Goal: Information Seeking & Learning: Learn about a topic

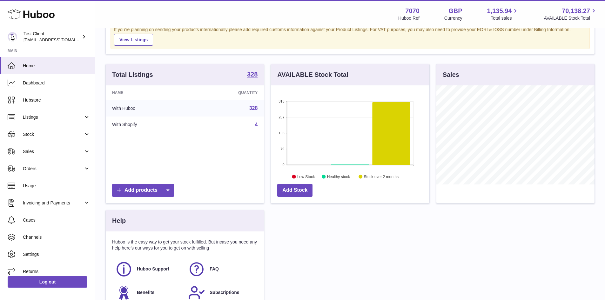
scroll to position [60, 0]
click at [139, 82] on div "Total Listings 328" at bounding box center [185, 74] width 158 height 21
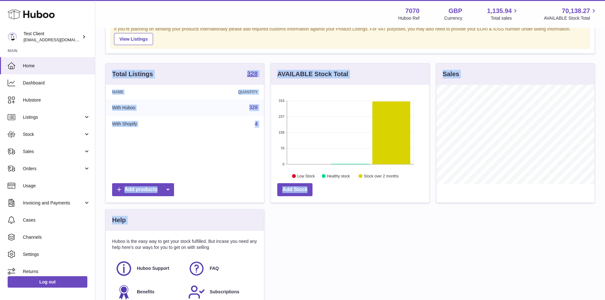
drag, startPoint x: 139, startPoint y: 82, endPoint x: 526, endPoint y: 241, distance: 418.5
click at [526, 241] on div "Total Listings 328 Name Quantity With Huboo 328 With Shopify 4 Add products AVA…" at bounding box center [350, 190] width 496 height 255
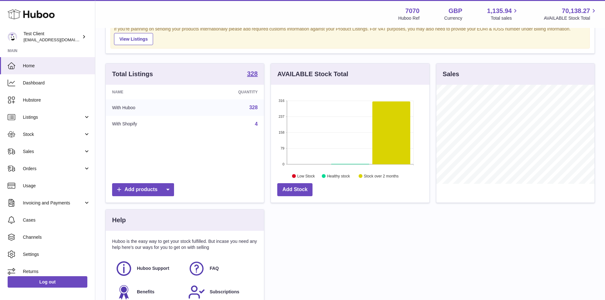
click at [129, 77] on h3 "Total Listings" at bounding box center [132, 74] width 41 height 9
click at [199, 67] on div "Total Listings 328" at bounding box center [185, 74] width 158 height 21
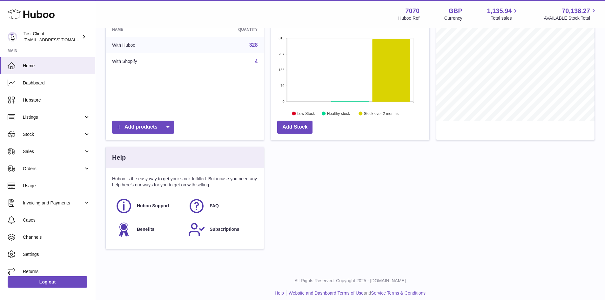
scroll to position [124, 0]
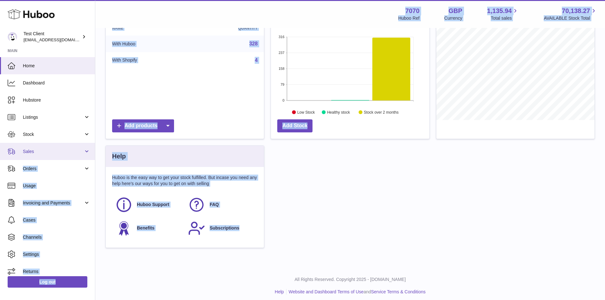
drag, startPoint x: 257, startPoint y: 231, endPoint x: 87, endPoint y: 153, distance: 186.9
click at [87, 153] on div "Huboo Test Client internalAdmin-7070@internal.huboo.com Main Home Dashboard Hub…" at bounding box center [302, 90] width 605 height 429
click at [121, 164] on div "Help" at bounding box center [185, 156] width 158 height 21
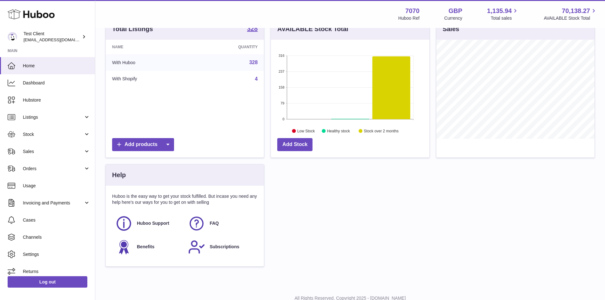
scroll to position [128, 0]
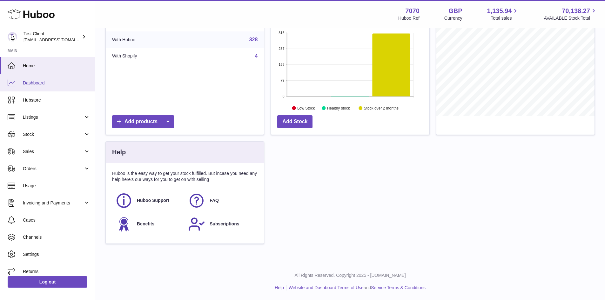
click at [45, 78] on link "Dashboard" at bounding box center [47, 82] width 95 height 17
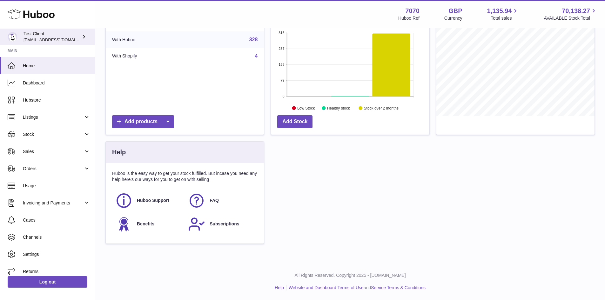
scroll to position [317706, 317647]
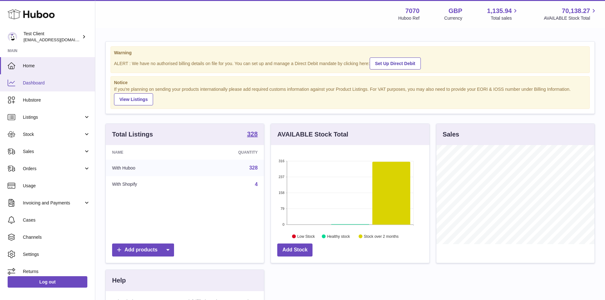
scroll to position [99, 159]
click at [40, 84] on span "Dashboard" at bounding box center [56, 83] width 67 height 6
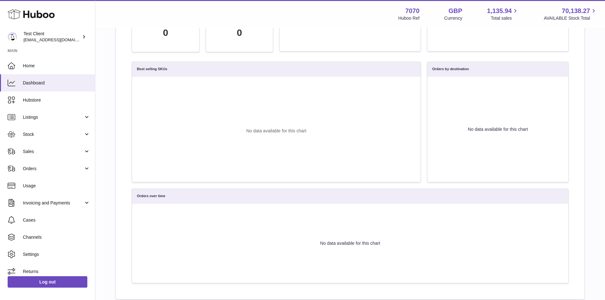
scroll to position [94, 0]
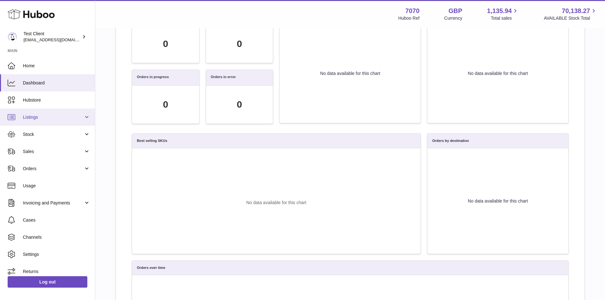
click at [57, 117] on span "Listings" at bounding box center [53, 117] width 61 height 6
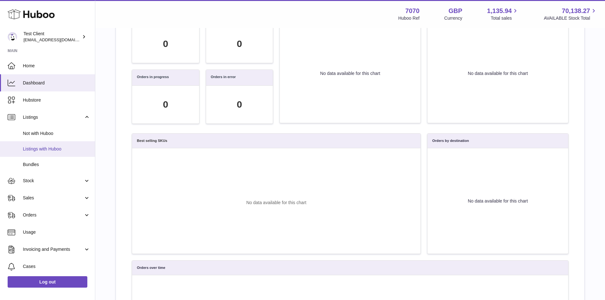
click at [62, 145] on link "Listings with Huboo" at bounding box center [47, 149] width 95 height 16
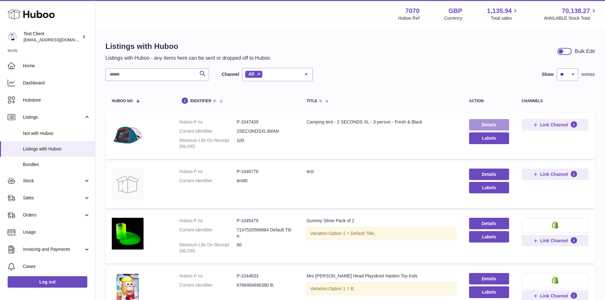
click at [473, 126] on link "Details" at bounding box center [489, 124] width 40 height 11
click at [479, 125] on link "Details" at bounding box center [489, 124] width 40 height 11
click at [25, 170] on link "Bundles" at bounding box center [47, 165] width 95 height 16
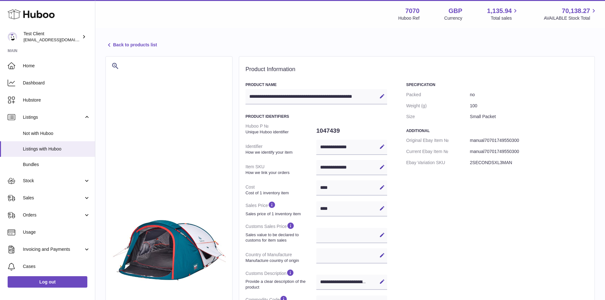
select select
select select "****"
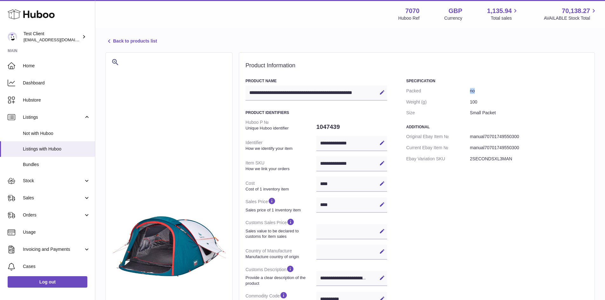
drag, startPoint x: 422, startPoint y: 86, endPoint x: 476, endPoint y: 95, distance: 54.8
click at [476, 95] on dl "Packed no Weight (g) 100 Size Small Packet" at bounding box center [497, 101] width 182 height 33
click at [476, 95] on dd "no" at bounding box center [529, 90] width 118 height 11
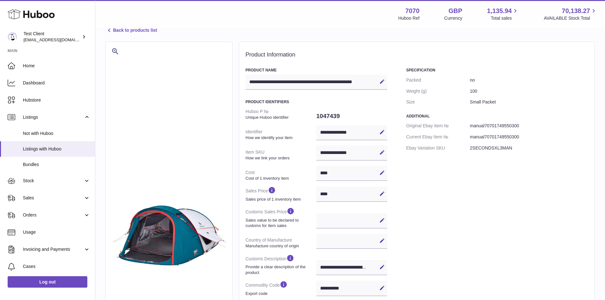
scroll to position [0, 0]
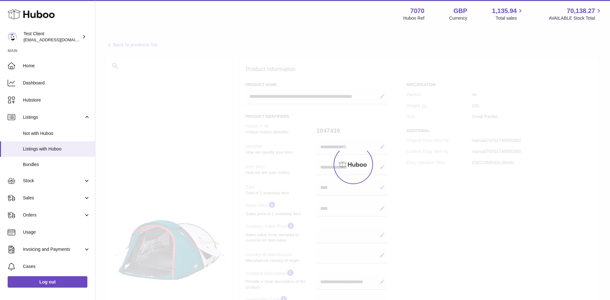
select select
select select "****"
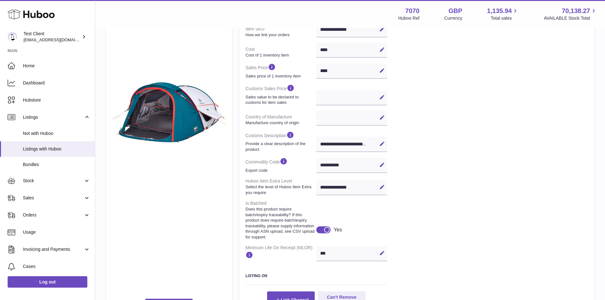
scroll to position [110, 0]
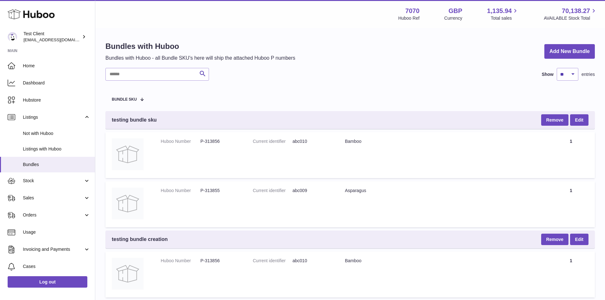
click at [561, 60] on div "Bundles with Huboo Bundles with Huboo - all Bundle SKU's here will ship the att…" at bounding box center [351, 51] width 490 height 20
click at [563, 56] on link "Add New Bundle" at bounding box center [570, 51] width 51 height 15
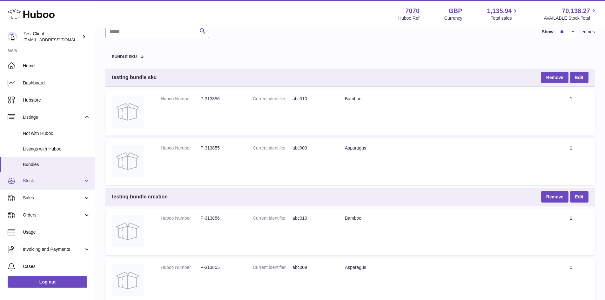
scroll to position [33, 0]
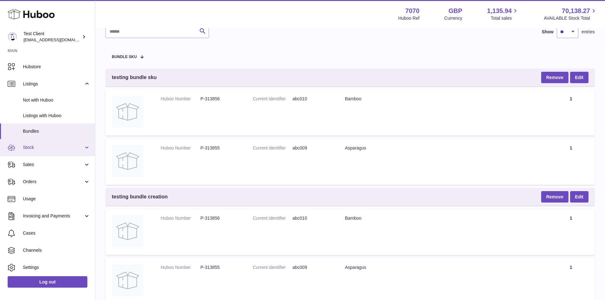
click at [51, 146] on span "Stock" at bounding box center [53, 148] width 61 height 6
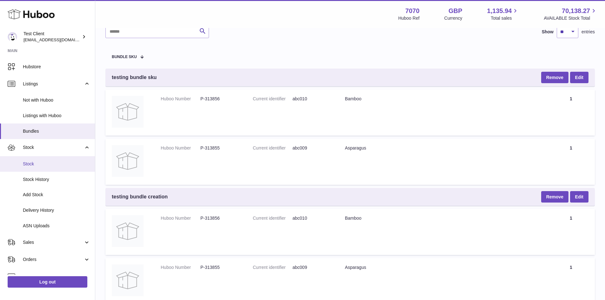
click at [61, 159] on link "Stock" at bounding box center [47, 164] width 95 height 16
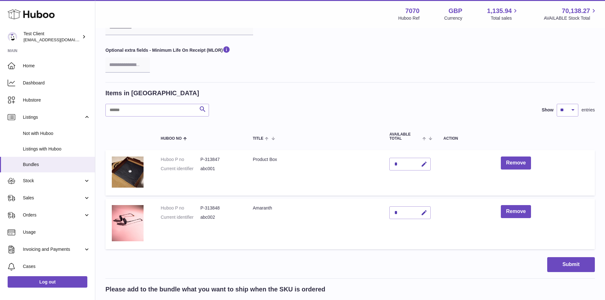
scroll to position [70, 0]
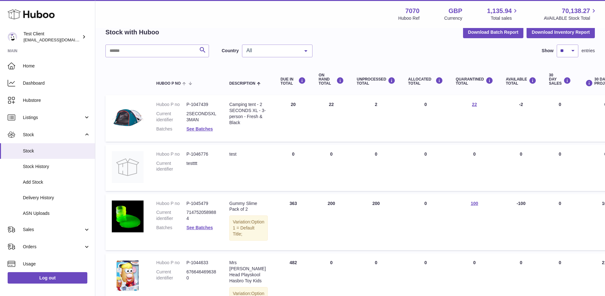
scroll to position [49, 0]
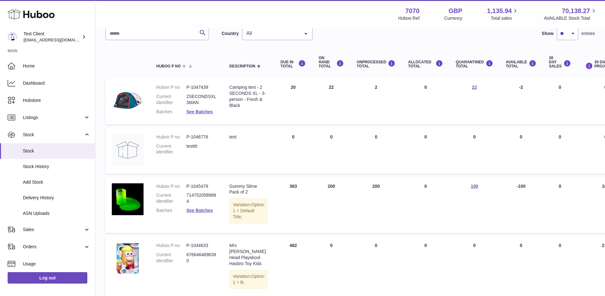
click at [324, 88] on td "ON HAND Total 22" at bounding box center [331, 101] width 38 height 46
drag, startPoint x: 324, startPoint y: 88, endPoint x: 321, endPoint y: 80, distance: 9.0
click at [321, 80] on td "ON HAND Total 22" at bounding box center [331, 101] width 38 height 46
click at [319, 57] on div "ON HAND Total" at bounding box center [331, 62] width 25 height 13
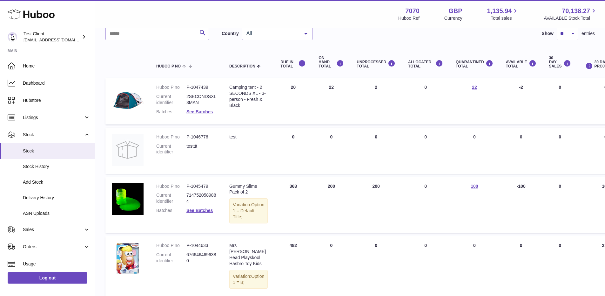
click at [319, 57] on div "ON HAND Total" at bounding box center [331, 62] width 25 height 13
click at [355, 59] on th "UNPROCESSED Total" at bounding box center [376, 62] width 51 height 25
drag, startPoint x: 355, startPoint y: 59, endPoint x: 374, endPoint y: 63, distance: 19.5
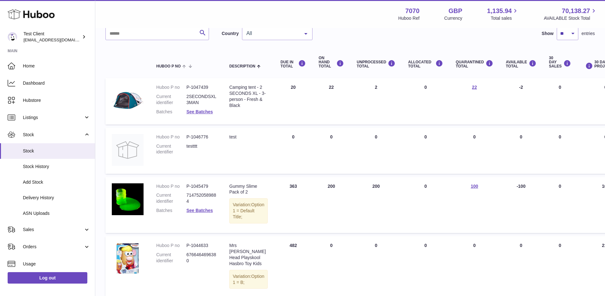
click at [374, 63] on th "UNPROCESSED Total" at bounding box center [376, 62] width 51 height 25
click at [374, 63] on div "UNPROCESSED Total" at bounding box center [376, 64] width 39 height 9
drag, startPoint x: 367, startPoint y: 91, endPoint x: 368, endPoint y: 85, distance: 6.4
click at [368, 85] on td "UNPROCESSED Total 2" at bounding box center [376, 101] width 51 height 46
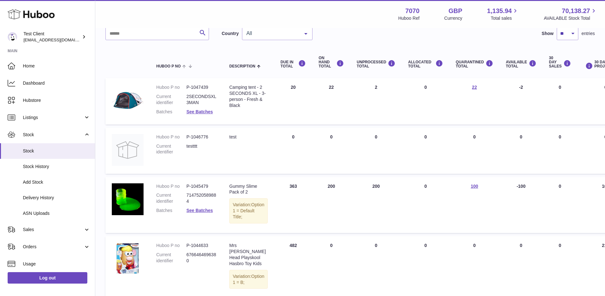
drag, startPoint x: 420, startPoint y: 78, endPoint x: 411, endPoint y: 87, distance: 13.3
click at [411, 87] on td "ALLOCATED Total 0" at bounding box center [426, 101] width 48 height 46
drag, startPoint x: 453, startPoint y: 83, endPoint x: 478, endPoint y: 85, distance: 24.8
click at [478, 85] on td "QUARANTINED Total 22" at bounding box center [475, 101] width 50 height 46
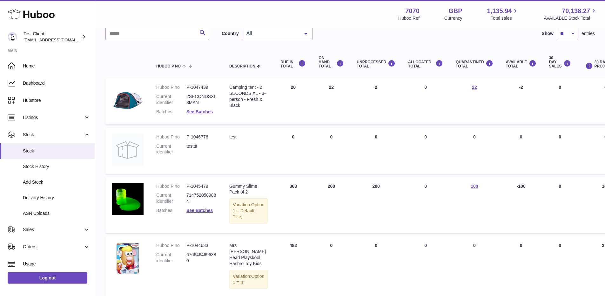
click at [478, 85] on td "QUARANTINED Total 22" at bounding box center [475, 101] width 50 height 46
click at [472, 88] on link "22" at bounding box center [474, 87] width 5 height 5
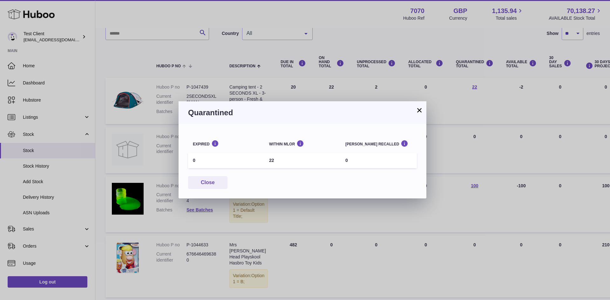
click at [418, 113] on button "×" at bounding box center [420, 110] width 8 height 8
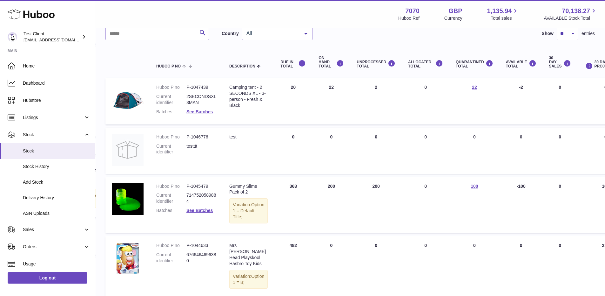
drag, startPoint x: 515, startPoint y: 88, endPoint x: 508, endPoint y: 86, distance: 7.4
click at [508, 86] on td "AVAILABLE Total -2" at bounding box center [521, 101] width 43 height 46
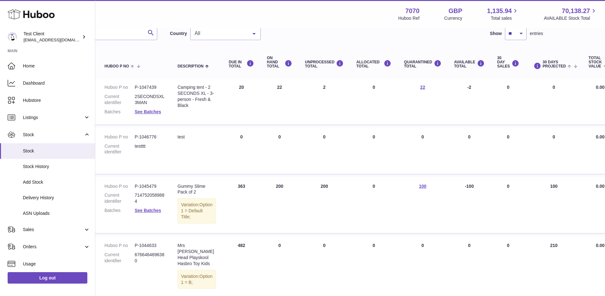
scroll to position [49, 53]
drag, startPoint x: 491, startPoint y: 83, endPoint x: 547, endPoint y: 84, distance: 55.9
click at [547, 84] on tr "Huboo P no P-1047439 Current identifier 2SECONDSXL3MAN Batches See Batches Desc…" at bounding box center [348, 101] width 592 height 46
click at [547, 84] on td "30 DAYS PROJECTED 0" at bounding box center [553, 101] width 57 height 46
drag, startPoint x: 499, startPoint y: 88, endPoint x: 491, endPoint y: 91, distance: 8.1
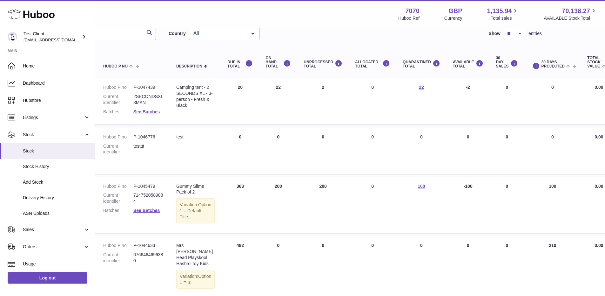
click at [491, 91] on td "30 DAY SALES 0" at bounding box center [507, 101] width 35 height 46
drag, startPoint x: 528, startPoint y: 90, endPoint x: 549, endPoint y: 88, distance: 21.7
click at [549, 88] on td "30 DAYS PROJECTED 0" at bounding box center [553, 101] width 57 height 46
drag, startPoint x: 468, startPoint y: 84, endPoint x: 452, endPoint y: 89, distance: 17.2
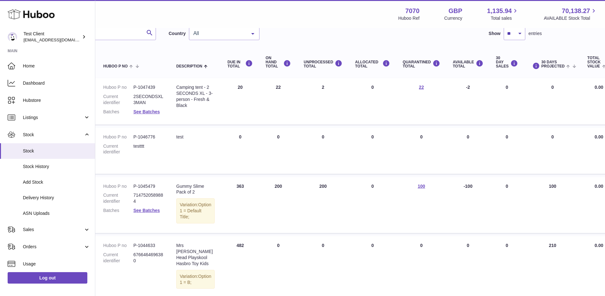
click at [452, 89] on td "AVAILABLE Total -2" at bounding box center [468, 101] width 43 height 46
drag, startPoint x: 451, startPoint y: 89, endPoint x: 466, endPoint y: 90, distance: 15.0
click at [466, 90] on td "AVAILABLE Total -2" at bounding box center [468, 101] width 43 height 46
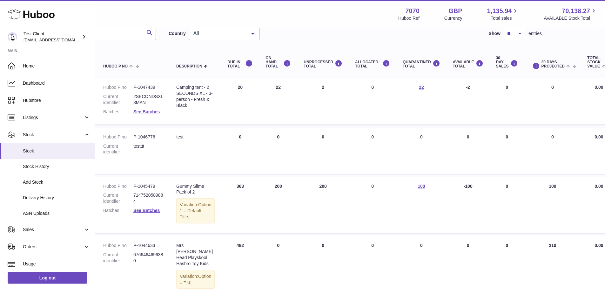
drag, startPoint x: 529, startPoint y: 83, endPoint x: 547, endPoint y: 88, distance: 18.5
click at [547, 88] on td "30 DAYS PROJECTED 0" at bounding box center [553, 101] width 57 height 46
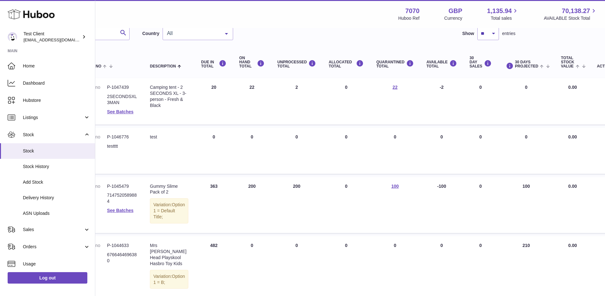
scroll to position [49, 0]
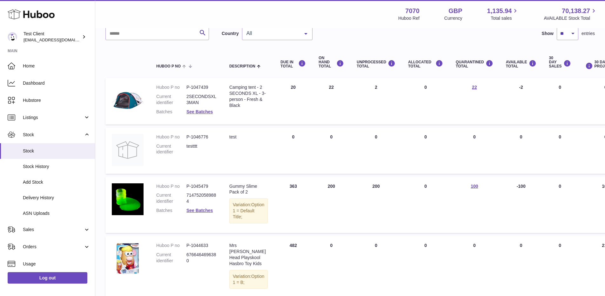
drag, startPoint x: 292, startPoint y: 81, endPoint x: 280, endPoint y: 84, distance: 12.2
click at [280, 84] on td "DUE IN Total 20" at bounding box center [293, 101] width 38 height 46
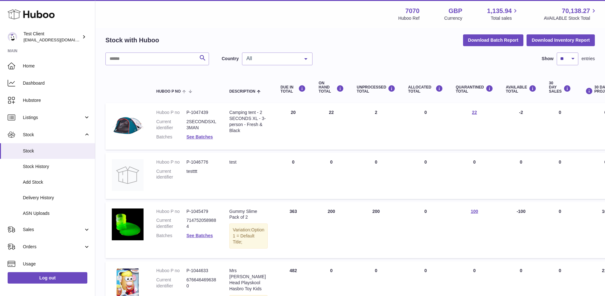
scroll to position [0, 0]
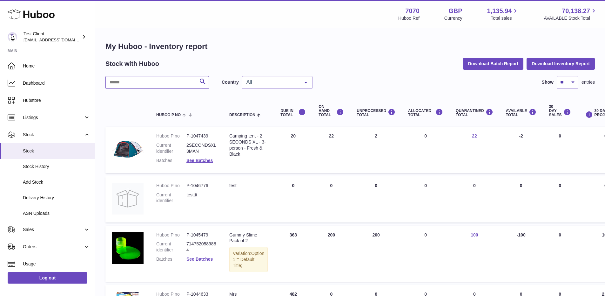
click at [188, 88] on input "text" at bounding box center [158, 82] width 104 height 13
click at [167, 110] on th "Huboo P no" at bounding box center [186, 110] width 73 height 25
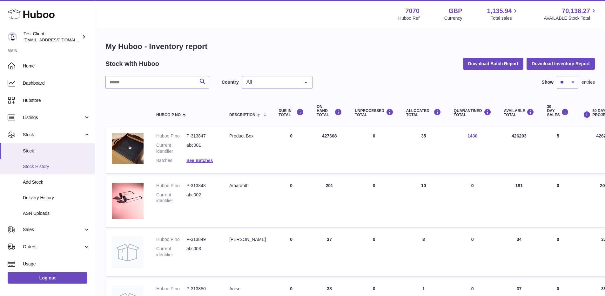
click at [23, 172] on link "Stock History" at bounding box center [47, 167] width 95 height 16
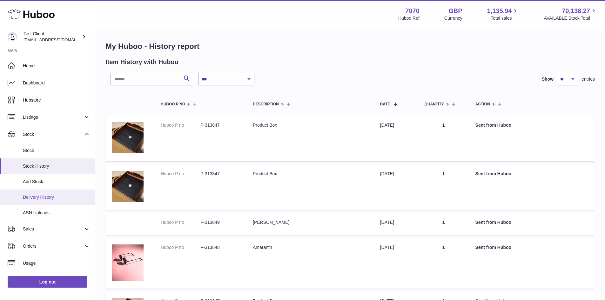
click at [49, 202] on link "Delivery History" at bounding box center [47, 198] width 95 height 16
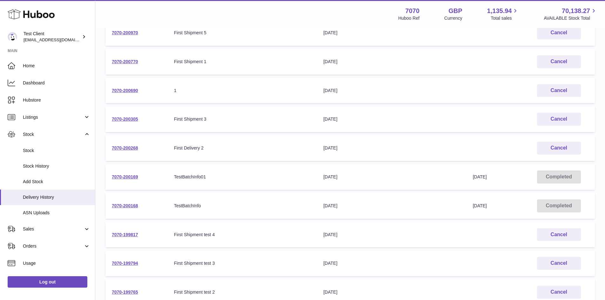
scroll to position [106, 0]
drag, startPoint x: 302, startPoint y: 179, endPoint x: 354, endPoint y: 176, distance: 52.5
click at [354, 176] on tr "7070-200169 Your Delivery Reference Number TestBatchInfo01 Delivery Expected [D…" at bounding box center [351, 177] width 490 height 26
click at [354, 176] on div "[DATE]" at bounding box center [392, 177] width 137 height 6
click at [334, 178] on div "9th Sep 2025" at bounding box center [392, 177] width 137 height 6
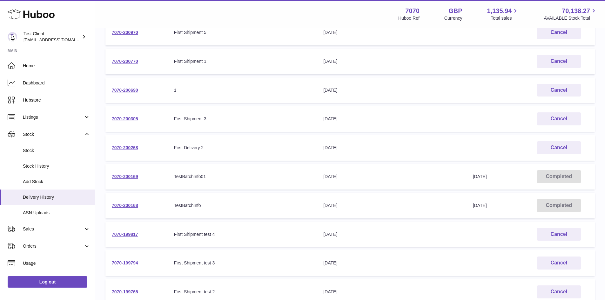
click at [334, 178] on div "9th Sep 2025" at bounding box center [392, 177] width 137 height 6
click at [473, 168] on td "Received to Site 9th Sep 2025" at bounding box center [495, 177] width 57 height 26
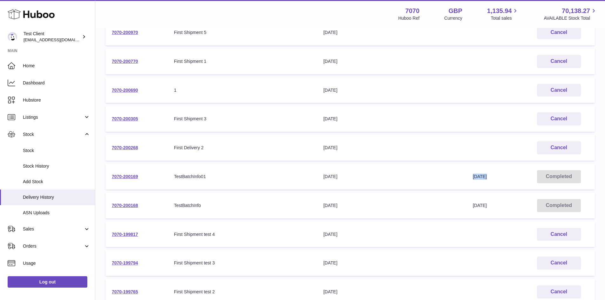
click at [473, 168] on td "Received to Site 9th Sep 2025" at bounding box center [495, 177] width 57 height 26
drag, startPoint x: 406, startPoint y: 124, endPoint x: 385, endPoint y: 92, distance: 37.8
click at [385, 92] on div "26th Sep 2025" at bounding box center [392, 90] width 137 height 6
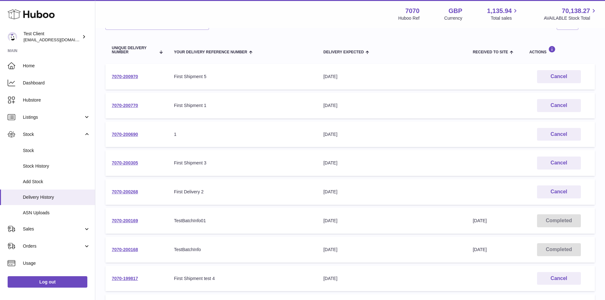
scroll to position [61, 0]
click at [352, 77] on div "6th Oct 2025" at bounding box center [392, 78] width 137 height 6
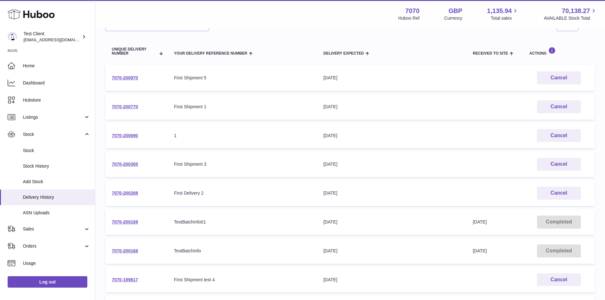
click at [486, 79] on td "Received to Site" at bounding box center [495, 78] width 57 height 26
click at [37, 208] on link "ASN Uploads" at bounding box center [47, 213] width 95 height 16
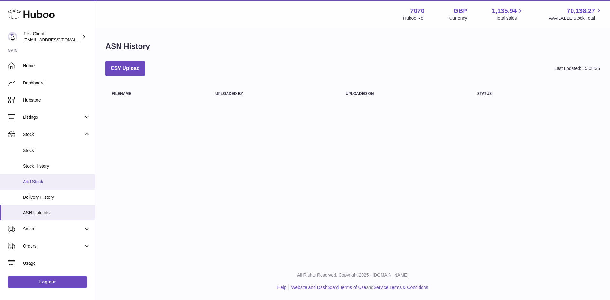
click at [43, 181] on span "Add Stock" at bounding box center [56, 182] width 67 height 6
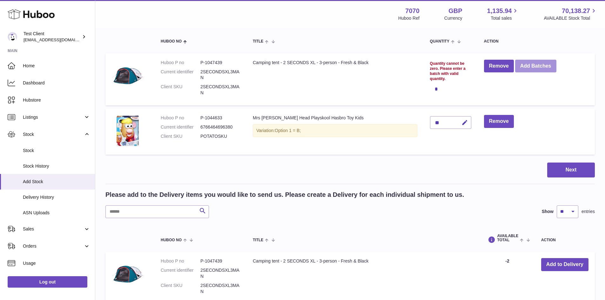
scroll to position [69, 0]
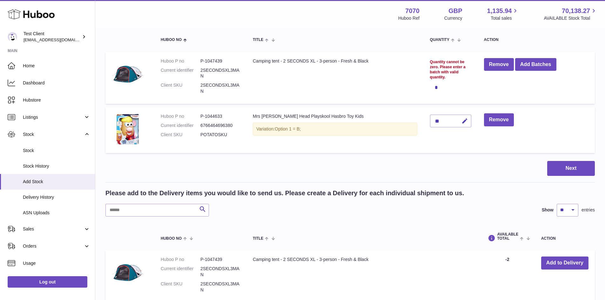
click at [445, 117] on div "**" at bounding box center [450, 121] width 41 height 13
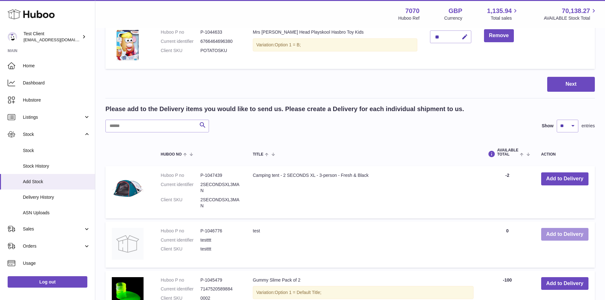
click at [550, 235] on button "Add to Delivery" at bounding box center [565, 234] width 47 height 13
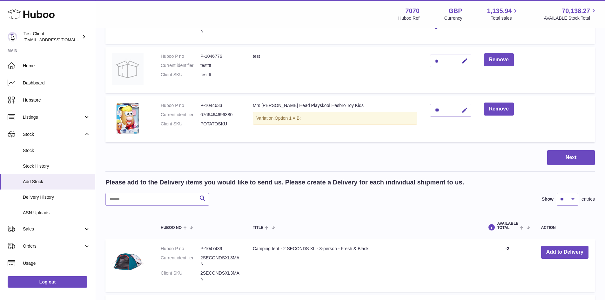
scroll to position [129, 0]
click at [468, 64] on icon "button" at bounding box center [465, 61] width 7 height 7
type input "**"
click at [467, 97] on td "**" at bounding box center [451, 120] width 54 height 46
click at [39, 208] on link "ASN Uploads" at bounding box center [47, 213] width 95 height 16
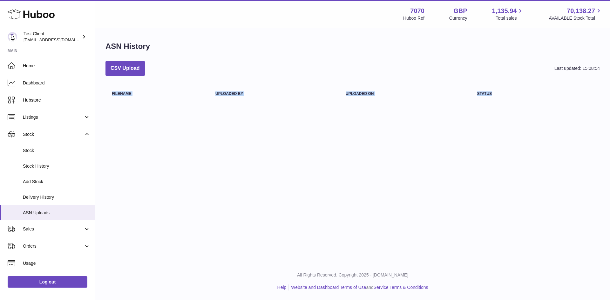
drag, startPoint x: 109, startPoint y: 92, endPoint x: 498, endPoint y: 92, distance: 388.7
click at [498, 92] on tr "Filename Uploaded by Uploaded on Status" at bounding box center [353, 93] width 495 height 17
click at [498, 92] on th "Status" at bounding box center [515, 93] width 88 height 17
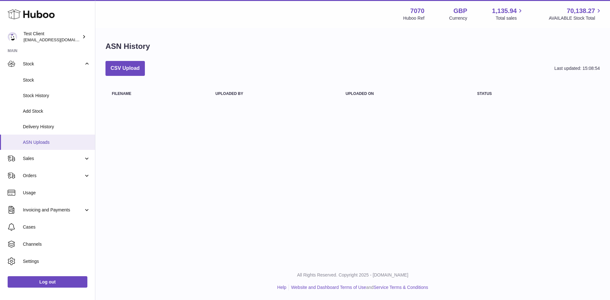
scroll to position [83, 0]
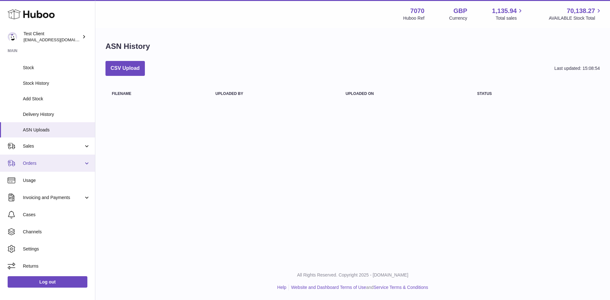
click at [51, 158] on link "Orders" at bounding box center [47, 163] width 95 height 17
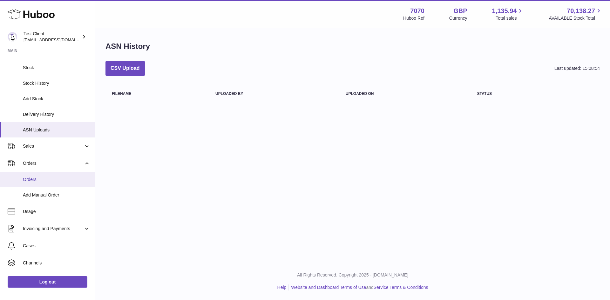
click at [43, 177] on span "Orders" at bounding box center [56, 180] width 67 height 6
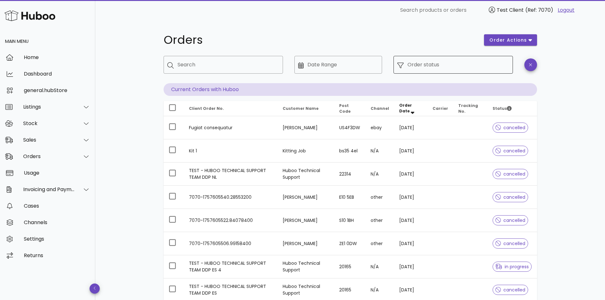
click at [416, 71] on div "Order status" at bounding box center [459, 65] width 102 height 18
click at [421, 63] on input "Order status" at bounding box center [459, 65] width 102 height 10
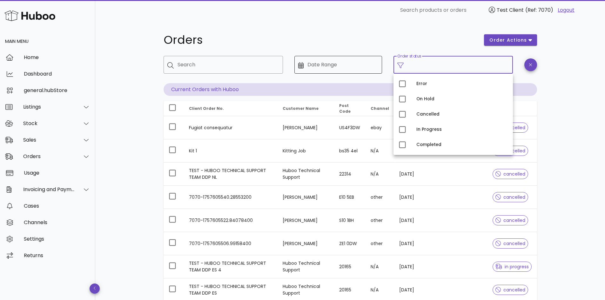
click at [341, 61] on input "Date Range" at bounding box center [343, 65] width 71 height 10
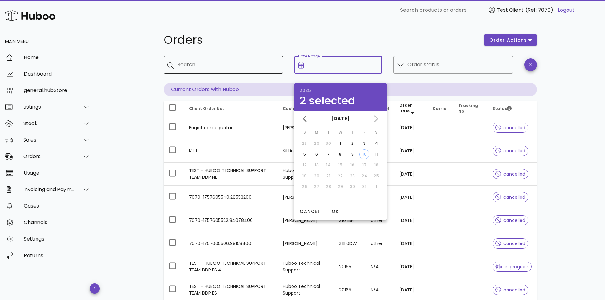
click at [247, 65] on input "Search" at bounding box center [228, 65] width 100 height 10
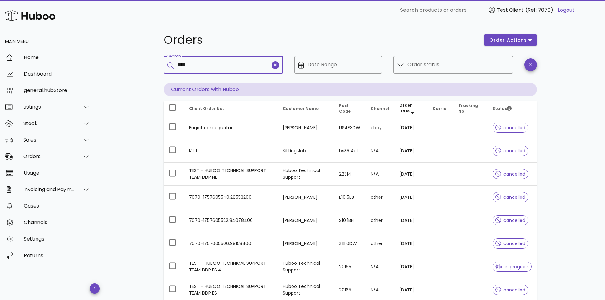
type input "****"
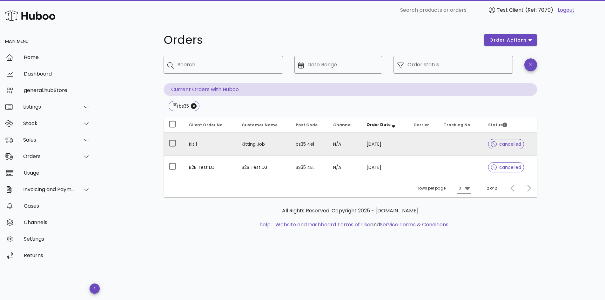
click at [363, 147] on td "18/09/2025" at bounding box center [385, 144] width 47 height 23
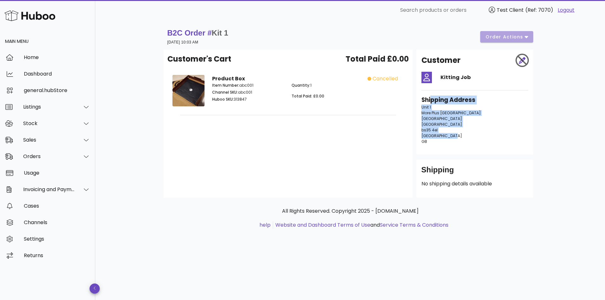
drag, startPoint x: 464, startPoint y: 138, endPoint x: 431, endPoint y: 95, distance: 54.7
click at [431, 95] on div "Shipping Address Unit 1 More Plus Central Park Bristol Bristol bs35 4el United …" at bounding box center [475, 123] width 114 height 62
click at [460, 80] on h4 "Kitting Job" at bounding box center [485, 78] width 88 height 8
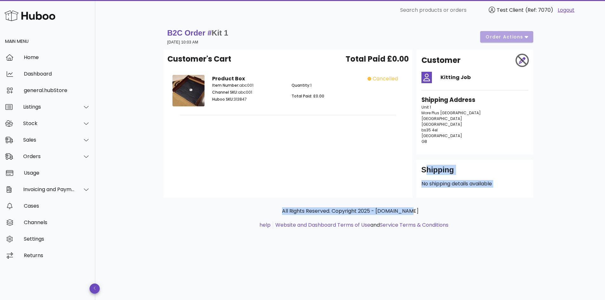
drag, startPoint x: 424, startPoint y: 173, endPoint x: 475, endPoint y: 199, distance: 58.0
click at [475, 199] on div "B2C Order # Kit 1 18 September 2025 at 10:03 AM order actions Customer's Cart T…" at bounding box center [350, 134] width 404 height 229
click at [475, 199] on div "All Rights Reserved. Copyright 2025 - huboo.co.uk help Website and Dashboard Te…" at bounding box center [351, 222] width 374 height 48
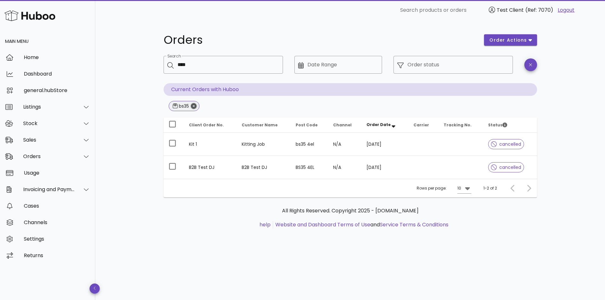
click at [195, 106] on icon "Close" at bounding box center [194, 106] width 6 height 6
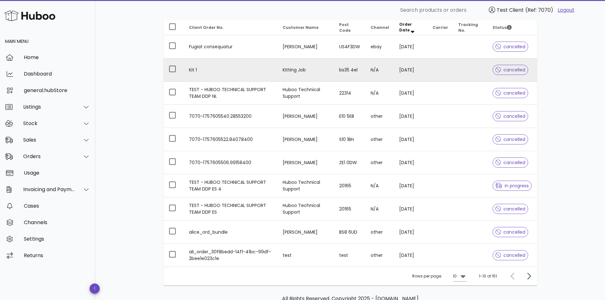
scroll to position [92, 0]
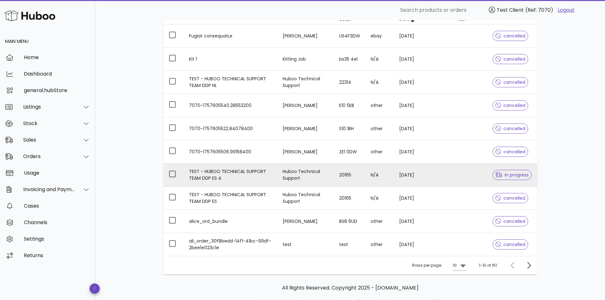
click at [349, 174] on td "20165" at bounding box center [350, 175] width 32 height 23
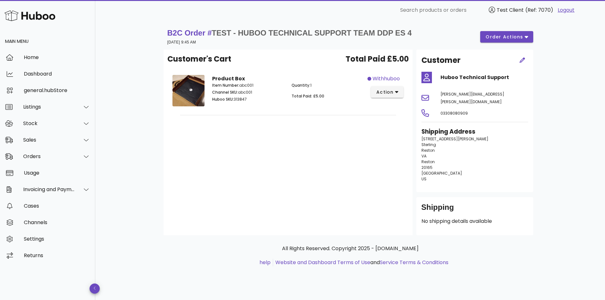
click at [451, 80] on h4 "Huboo Technical Support" at bounding box center [485, 78] width 88 height 8
click at [449, 90] on div "jason.hill@huboo.com" at bounding box center [484, 97] width 95 height 23
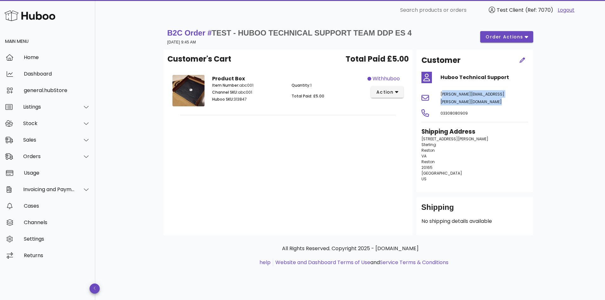
drag, startPoint x: 486, startPoint y: 110, endPoint x: 433, endPoint y: 74, distance: 64.4
click at [433, 74] on div "Customer Huboo Technical Support jason.hill@huboo.com 03308080909 Shipping Addr…" at bounding box center [475, 121] width 117 height 143
click at [471, 202] on div "Shipping" at bounding box center [475, 209] width 107 height 15
drag, startPoint x: 457, startPoint y: 183, endPoint x: 440, endPoint y: 118, distance: 67.1
click at [440, 124] on div "Shipping Address 46473 Montgomery Place Sterling Reston VA Reston 20165 United …" at bounding box center [475, 157] width 114 height 67
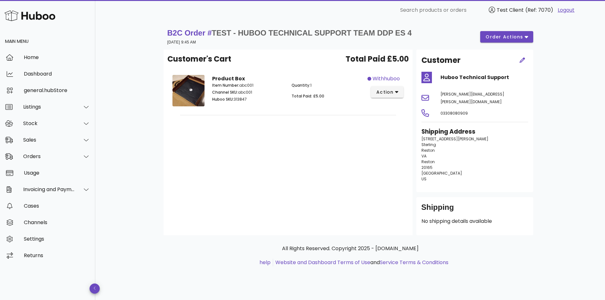
click at [440, 124] on div "Shipping Address 46473 Montgomery Place Sterling Reston VA Reston 20165 United …" at bounding box center [475, 157] width 114 height 67
click at [379, 138] on div "Customer's Cart Total Paid £5.00 Product Box Item Number: abc001 Channel SKU: a…" at bounding box center [288, 143] width 249 height 186
drag, startPoint x: 379, startPoint y: 138, endPoint x: 173, endPoint y: 66, distance: 217.7
drag, startPoint x: 173, startPoint y: 66, endPoint x: 503, endPoint y: 36, distance: 331.3
click at [503, 36] on span "order actions" at bounding box center [505, 37] width 38 height 7
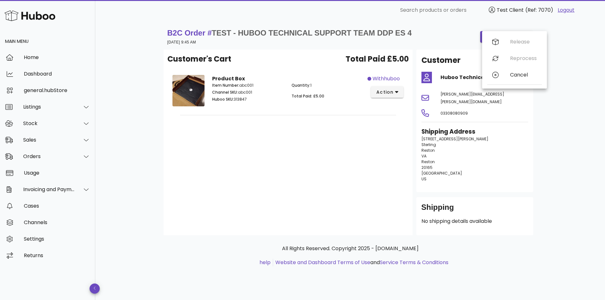
click at [514, 39] on div "Release Reprocess Cancel" at bounding box center [515, 60] width 55 height 52
click at [514, 39] on span "order actions" at bounding box center [505, 37] width 38 height 7
click at [332, 58] on div "Customer's Cart Total Paid £5.00" at bounding box center [288, 61] width 242 height 17
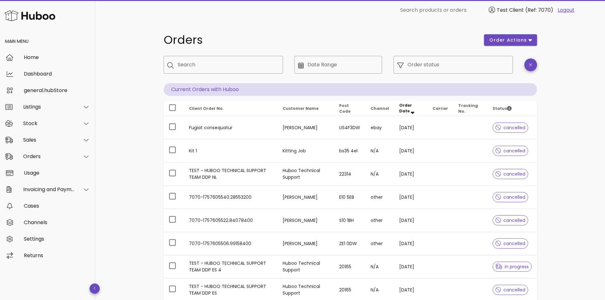
click at [399, 112] on th "Order Date" at bounding box center [410, 108] width 33 height 15
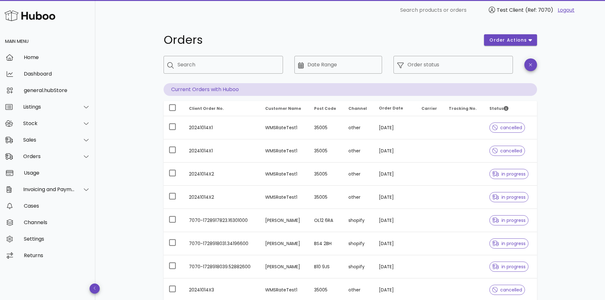
click at [329, 109] on span "Post Code" at bounding box center [325, 108] width 22 height 5
click at [281, 112] on th "Customer Name" at bounding box center [284, 108] width 49 height 15
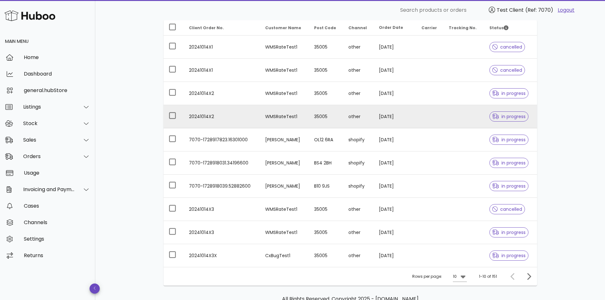
scroll to position [108, 0]
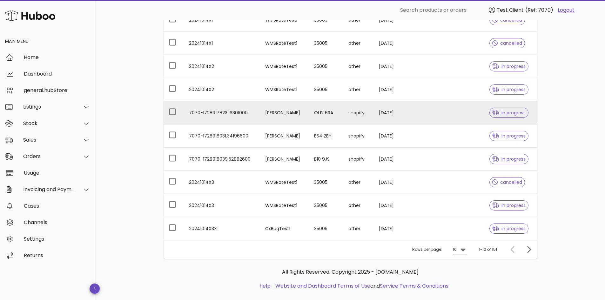
click at [206, 112] on td "7070-1728917823.16301000" at bounding box center [222, 112] width 77 height 23
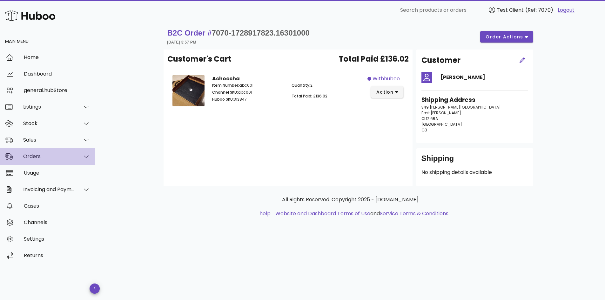
click at [61, 160] on div "Orders" at bounding box center [47, 156] width 95 height 17
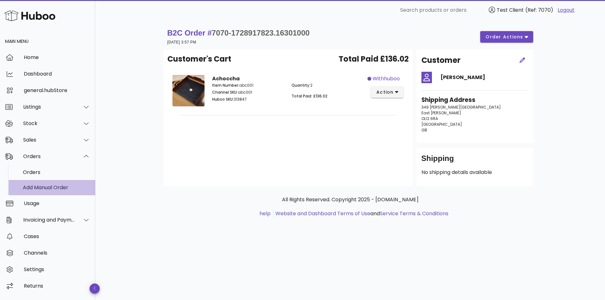
click at [42, 182] on div "Add Manual Order" at bounding box center [56, 188] width 67 height 14
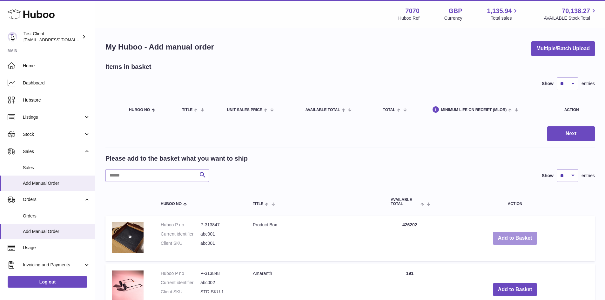
click at [522, 234] on button "Add to Basket" at bounding box center [515, 238] width 44 height 13
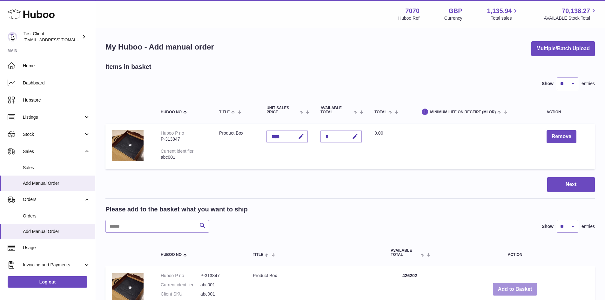
click at [337, 138] on div "*" at bounding box center [341, 136] width 41 height 13
click at [359, 137] on icon "button" at bounding box center [355, 136] width 7 height 7
type input "**"
click at [561, 181] on button "Next" at bounding box center [572, 184] width 48 height 15
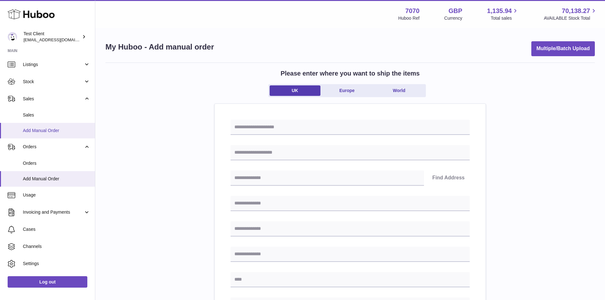
scroll to position [53, 0]
click at [47, 198] on link "Usage" at bounding box center [47, 194] width 95 height 17
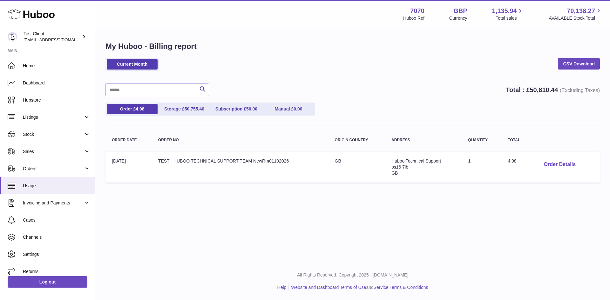
click at [560, 166] on button "Order Details" at bounding box center [560, 164] width 42 height 13
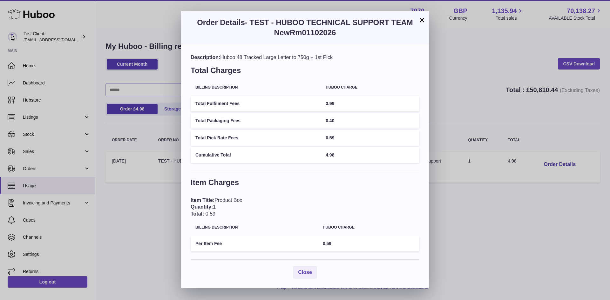
click at [210, 100] on td "Total Fulfilment Fees" at bounding box center [256, 104] width 130 height 16
drag, startPoint x: 210, startPoint y: 100, endPoint x: 363, endPoint y: 163, distance: 165.3
click at [363, 163] on table "Billing Description Huboo charge Total Fulfilment Fees 3.99 Total Packaging Fee…" at bounding box center [305, 121] width 229 height 85
click at [306, 275] on span "Close" at bounding box center [305, 272] width 14 height 5
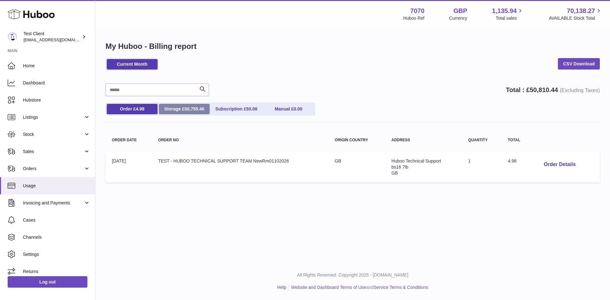
click at [183, 106] on link "Storage £ 50,755.46" at bounding box center [184, 109] width 51 height 10
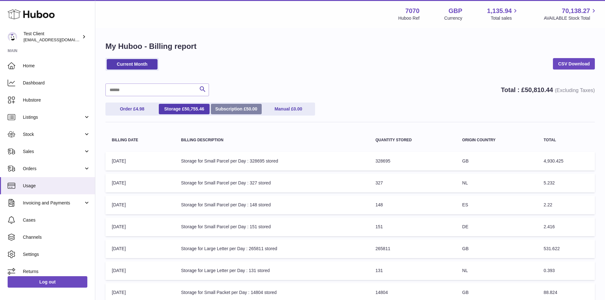
click at [235, 106] on link "Subscription £ 50.00" at bounding box center [236, 109] width 51 height 10
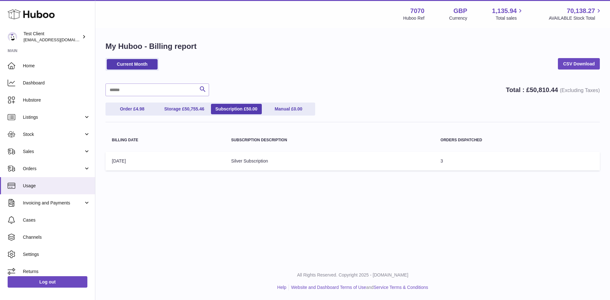
drag, startPoint x: 416, startPoint y: 157, endPoint x: 501, endPoint y: 154, distance: 85.9
click at [501, 154] on tr "Billing Date: 01-Oct-2025 Subscription Description: Silver Subscription Orders …" at bounding box center [353, 161] width 495 height 19
drag, startPoint x: 501, startPoint y: 154, endPoint x: 465, endPoint y: 167, distance: 39.1
click at [465, 167] on td "Orders Dispatched: 3" at bounding box center [517, 161] width 166 height 19
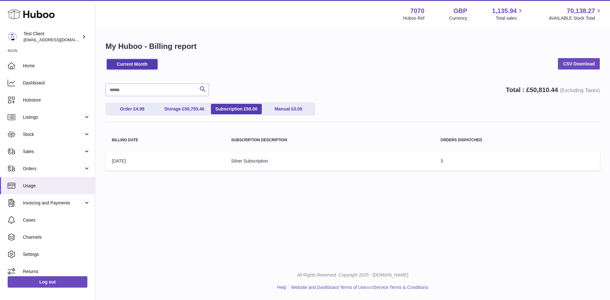
drag, startPoint x: 465, startPoint y: 167, endPoint x: 444, endPoint y: 137, distance: 36.1
click at [444, 137] on table "Billing Date Subscription Description Orders Dispatched Billing Date: 01-Oct-20…" at bounding box center [353, 151] width 495 height 45
click at [444, 137] on th "Orders Dispatched" at bounding box center [517, 140] width 166 height 17
drag, startPoint x: 430, startPoint y: 149, endPoint x: 469, endPoint y: 177, distance: 47.7
click at [469, 177] on div "My Huboo - Billing report Current Month CSV Download Search Total : £ 50,810.44…" at bounding box center [352, 108] width 515 height 158
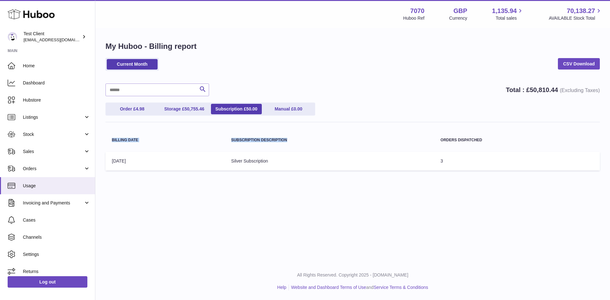
click at [469, 177] on div "My Huboo - Billing report Current Month CSV Download Search Total : £ 50,810.44…" at bounding box center [352, 108] width 515 height 158
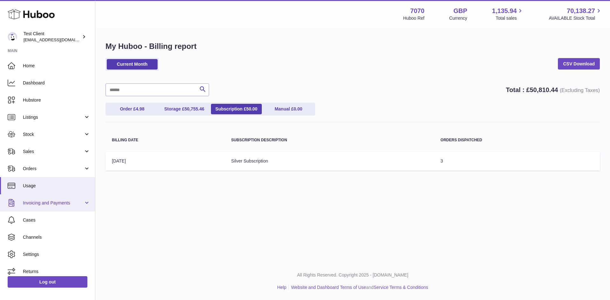
click at [65, 199] on link "Invoicing and Payments" at bounding box center [47, 202] width 95 height 17
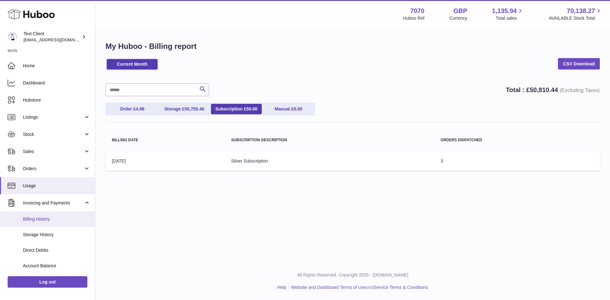
scroll to position [68, 0]
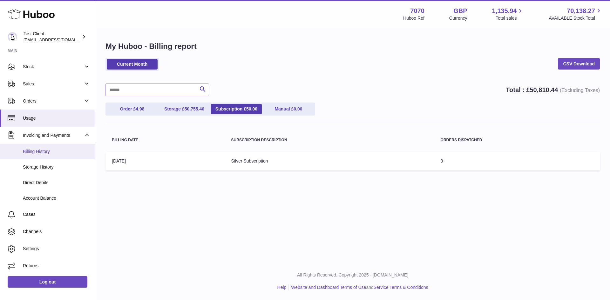
click at [53, 147] on link "Billing History" at bounding box center [47, 152] width 95 height 16
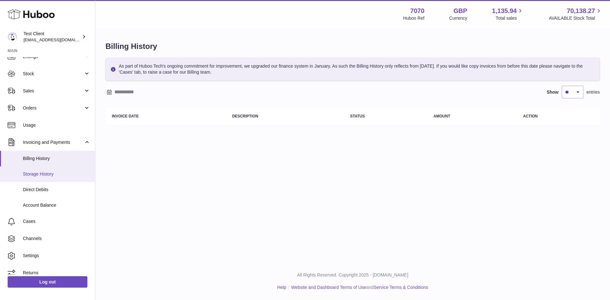
scroll to position [62, 0]
click at [58, 176] on link "Storage History" at bounding box center [47, 173] width 95 height 16
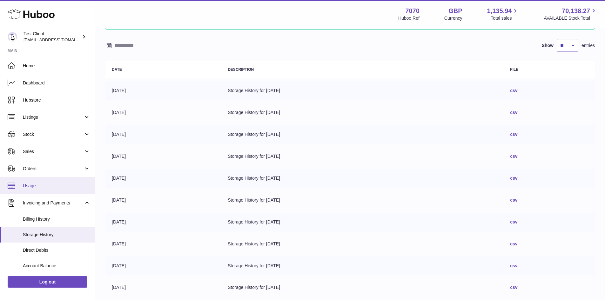
scroll to position [68, 0]
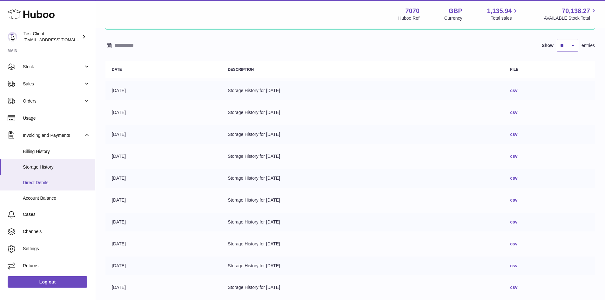
click at [68, 177] on link "Direct Debits" at bounding box center [47, 183] width 95 height 16
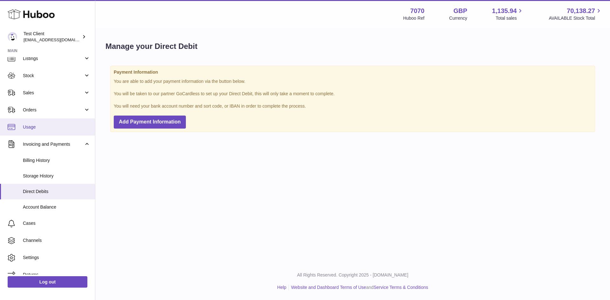
scroll to position [68, 0]
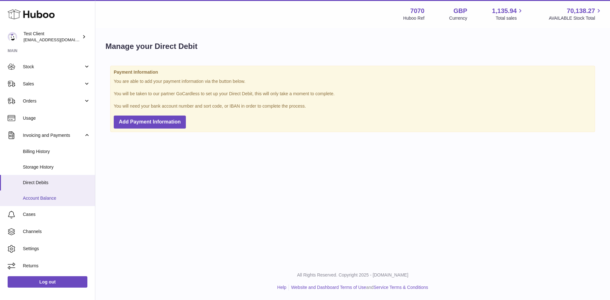
click at [36, 198] on span "Account Balance" at bounding box center [56, 198] width 67 height 6
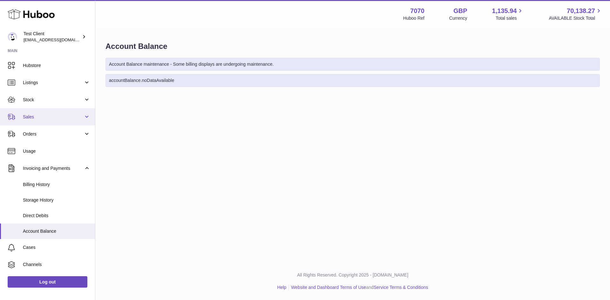
scroll to position [68, 0]
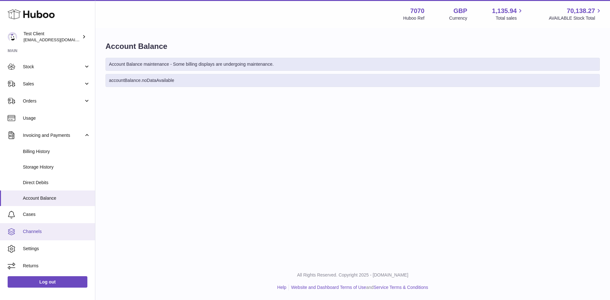
click at [56, 229] on link "Channels" at bounding box center [47, 231] width 95 height 17
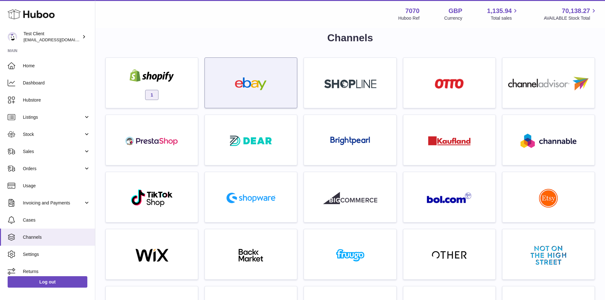
scroll to position [10, 0]
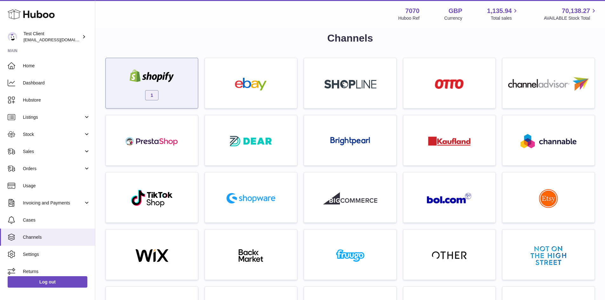
click at [176, 76] on img at bounding box center [152, 76] width 54 height 13
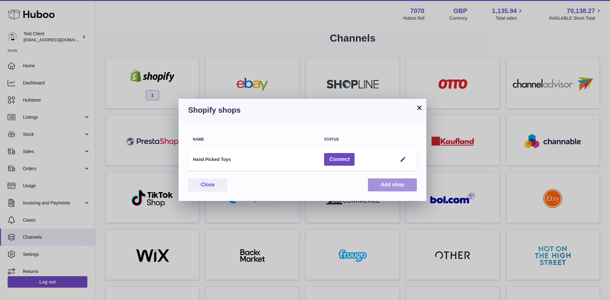
click at [397, 181] on button "Add shop" at bounding box center [392, 185] width 49 height 13
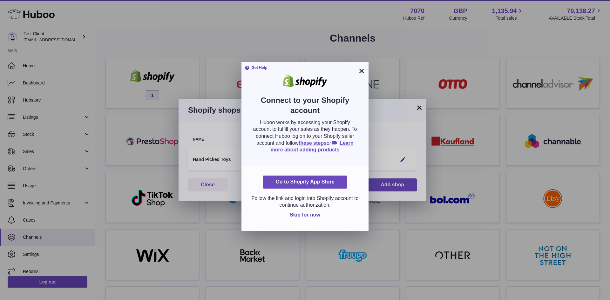
click at [359, 68] on button "×" at bounding box center [362, 71] width 8 height 8
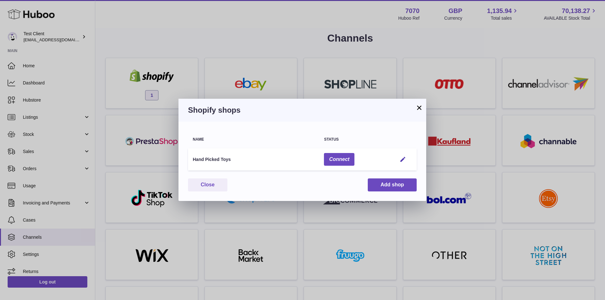
click at [420, 107] on button "×" at bounding box center [420, 108] width 8 height 8
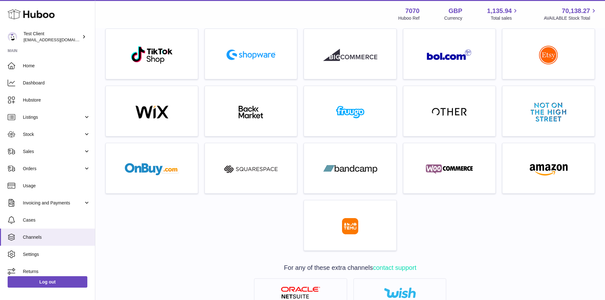
scroll to position [0, 0]
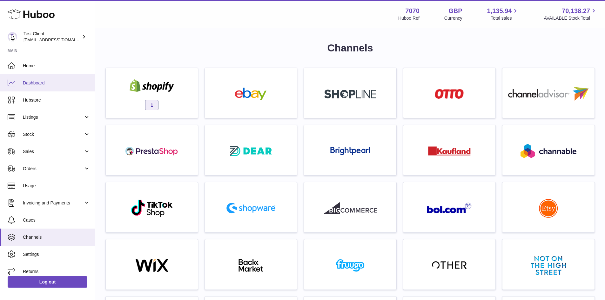
click at [43, 84] on span "Dashboard" at bounding box center [56, 83] width 67 height 6
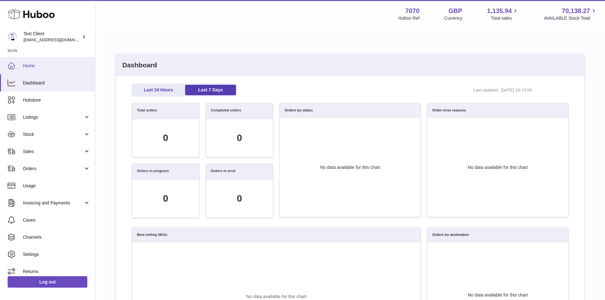
click at [47, 69] on span "Home" at bounding box center [56, 66] width 67 height 6
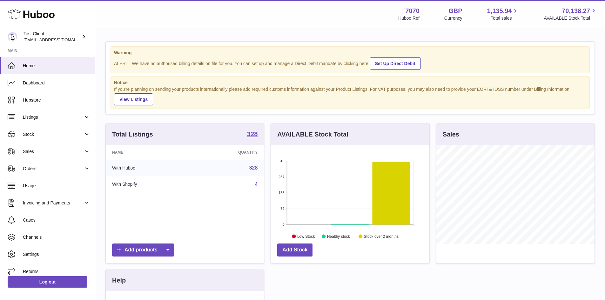
scroll to position [99, 159]
click at [126, 186] on td "With Shopify" at bounding box center [148, 184] width 85 height 17
click at [127, 204] on div "Name Quantity With Huboo 328 With Shopify 4" at bounding box center [185, 192] width 158 height 95
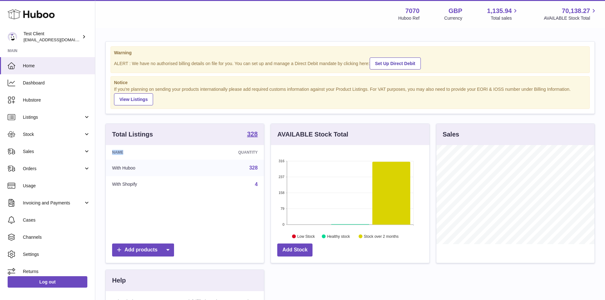
click at [127, 204] on div "Name Quantity With Huboo 328 With Shopify 4" at bounding box center [185, 192] width 158 height 95
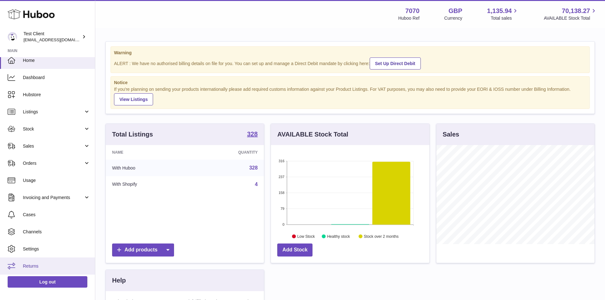
click at [36, 268] on span "Returns" at bounding box center [56, 266] width 67 height 6
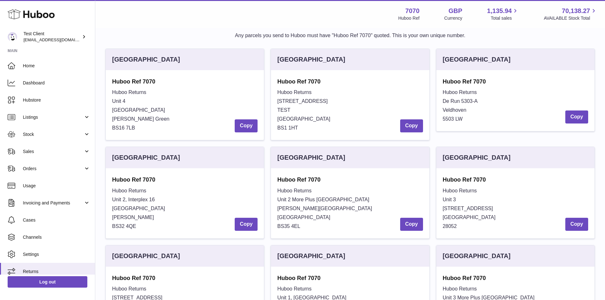
scroll to position [24, 0]
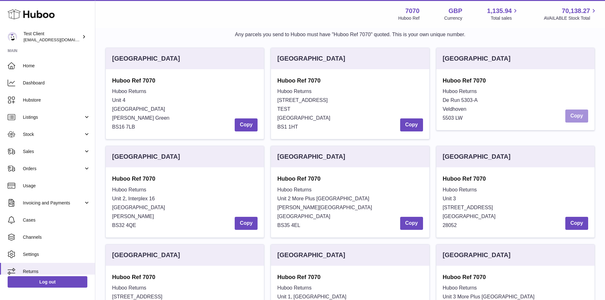
click at [583, 118] on button "Copy" at bounding box center [577, 116] width 23 height 13
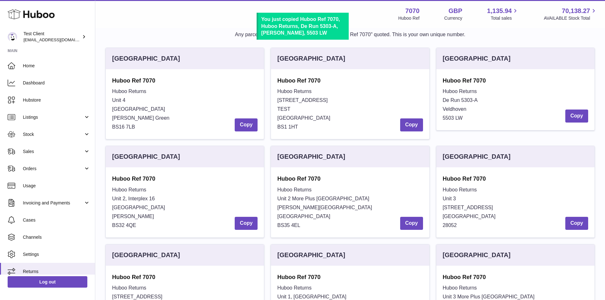
drag, startPoint x: 482, startPoint y: 128, endPoint x: 446, endPoint y: 80, distance: 60.3
click at [446, 80] on div "Huboo Ref 7070 Huboo Returns De Run 5303-A Veldhoven 5503 LW Copy" at bounding box center [516, 99] width 158 height 61
click at [446, 80] on strong "Huboo Ref 7070" at bounding box center [516, 81] width 146 height 8
drag, startPoint x: 446, startPoint y: 80, endPoint x: 461, endPoint y: 115, distance: 38.0
click at [461, 115] on div "Huboo Ref 7070 Huboo Returns De Run 5303-A Veldhoven 5503 LW Copy" at bounding box center [516, 100] width 146 height 46
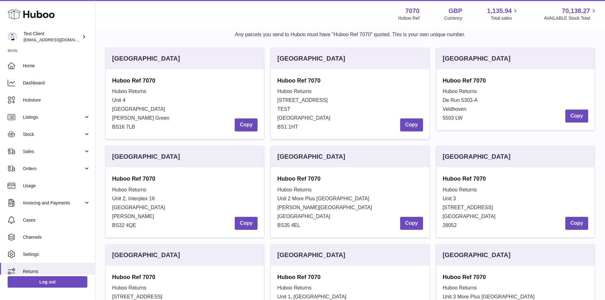
click at [461, 115] on span "5503 LW" at bounding box center [453, 117] width 20 height 5
click at [449, 78] on strong "Huboo Ref 7070" at bounding box center [516, 81] width 146 height 8
drag, startPoint x: 449, startPoint y: 78, endPoint x: 482, endPoint y: 78, distance: 33.1
click at [482, 78] on strong "Huboo Ref 7070" at bounding box center [516, 81] width 146 height 8
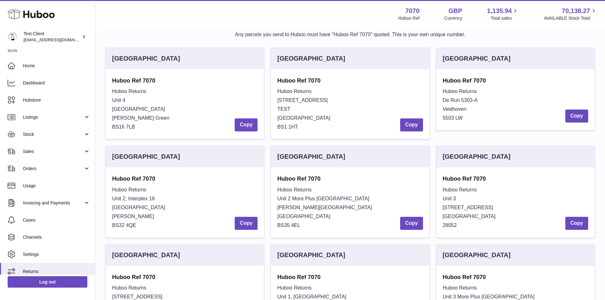
click at [449, 93] on span "Huboo Returns" at bounding box center [460, 91] width 34 height 5
drag, startPoint x: 449, startPoint y: 93, endPoint x: 466, endPoint y: 120, distance: 31.8
click at [466, 120] on div "Huboo Returns De Run 5303-A Veldhoven 5503 LW Copy" at bounding box center [516, 105] width 146 height 36
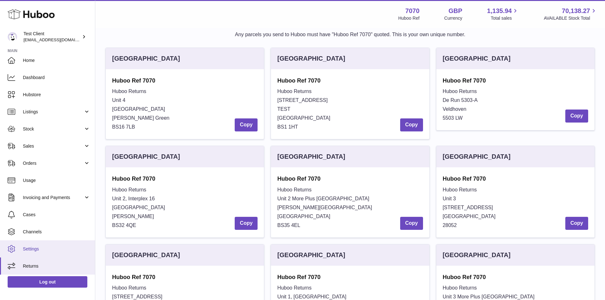
click at [59, 250] on span "Settings" at bounding box center [56, 249] width 67 height 6
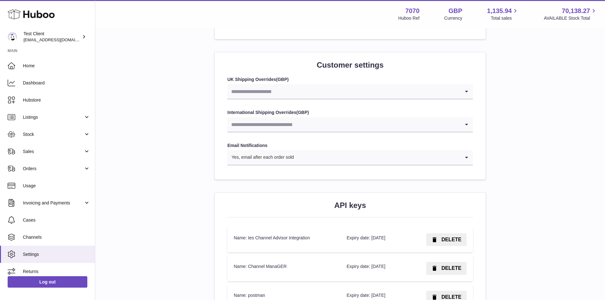
scroll to position [609, 0]
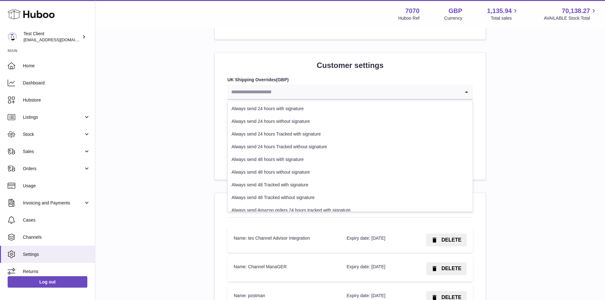
click at [359, 87] on input "Search for option" at bounding box center [344, 92] width 233 height 15
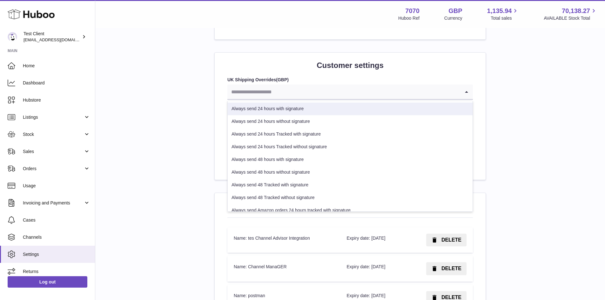
click at [344, 89] on input "Search for option" at bounding box center [344, 92] width 233 height 15
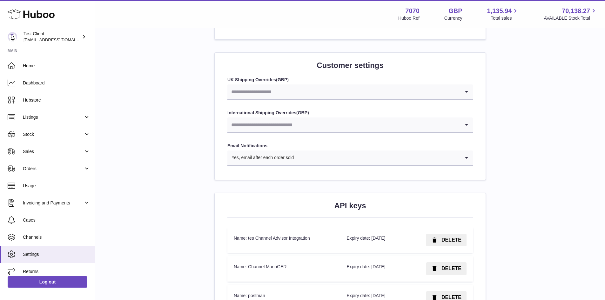
click at [294, 60] on h2 "Customer settings" at bounding box center [351, 65] width 246 height 10
click at [308, 89] on input "Search for option" at bounding box center [344, 92] width 233 height 15
click at [290, 75] on div "Customer settings UK Shipping Overrides ( GBP ) Loading... Always send 24 hours…" at bounding box center [350, 116] width 271 height 127
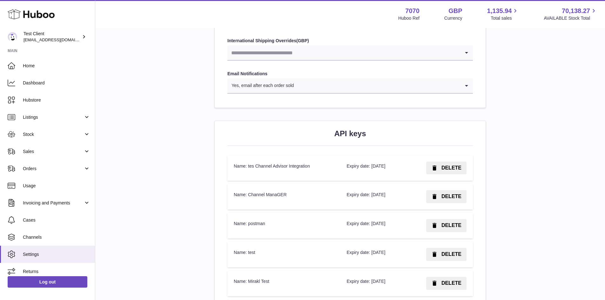
scroll to position [683, 0]
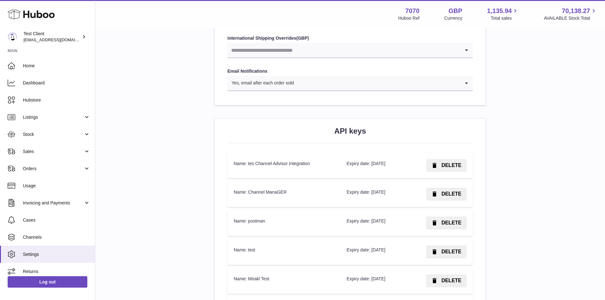
click at [310, 81] on input "Search for option" at bounding box center [377, 83] width 166 height 15
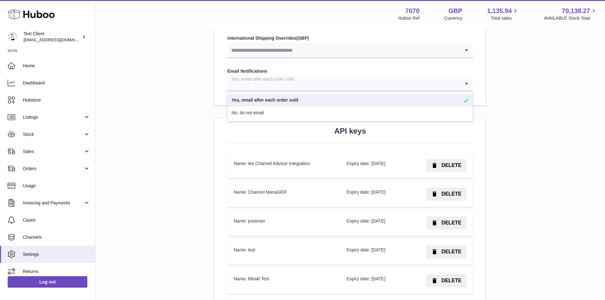
click at [310, 81] on input "Search for option" at bounding box center [344, 83] width 233 height 15
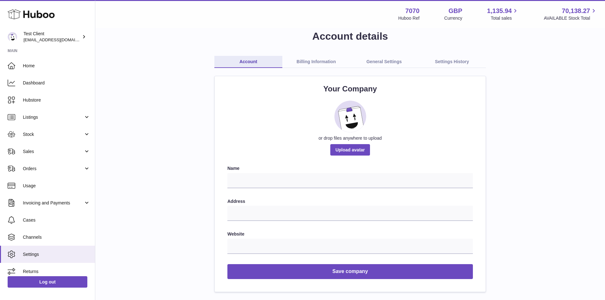
scroll to position [0, 0]
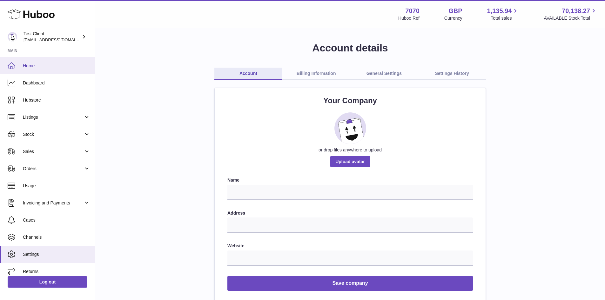
click at [51, 69] on link "Home" at bounding box center [47, 65] width 95 height 17
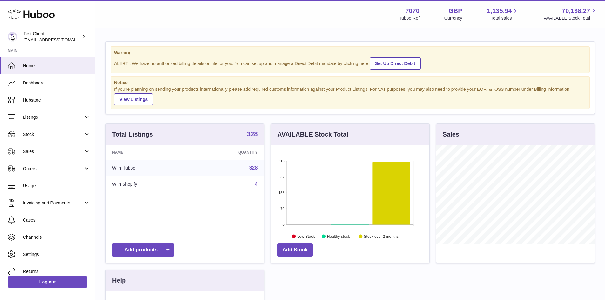
scroll to position [99, 159]
